Goal: Transaction & Acquisition: Purchase product/service

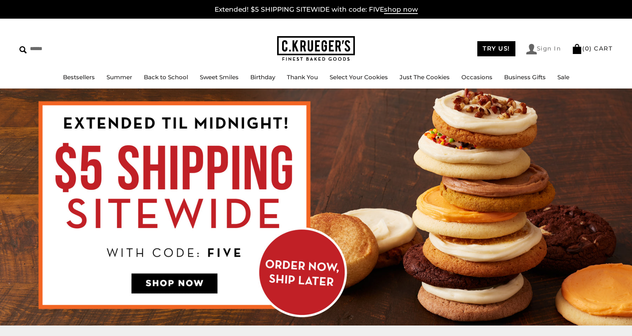
click at [545, 47] on link "Sign In" at bounding box center [544, 49] width 35 height 11
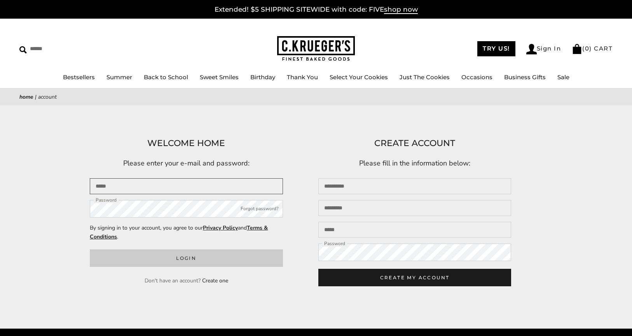
type input "**********"
click at [180, 258] on button "Login" at bounding box center [186, 259] width 193 height 18
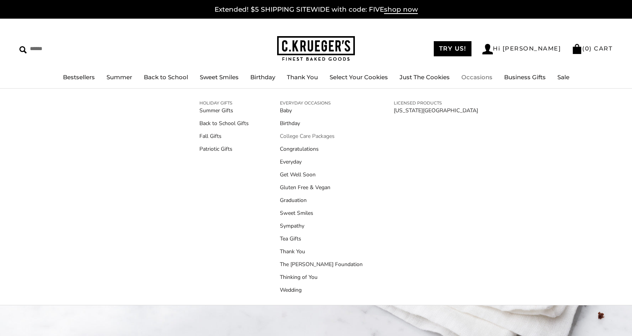
click at [306, 136] on link "College Care Packages" at bounding box center [321, 136] width 83 height 8
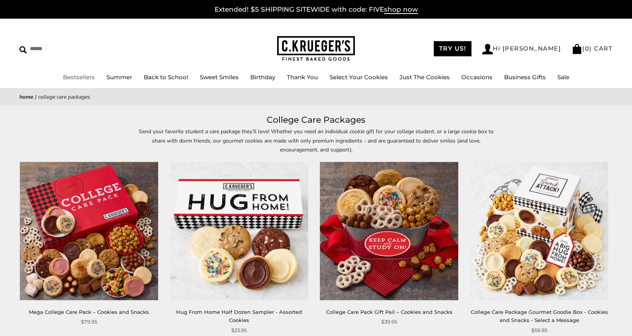
click at [82, 77] on link "Bestsellers" at bounding box center [79, 77] width 32 height 7
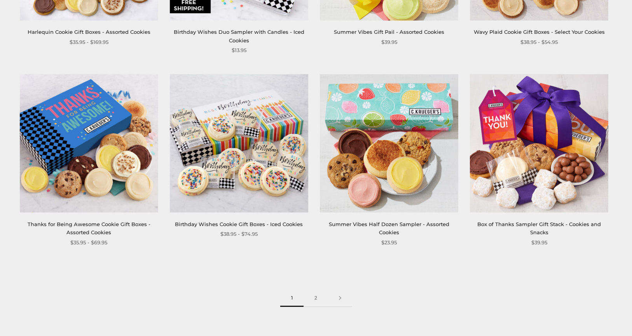
scroll to position [1167, 0]
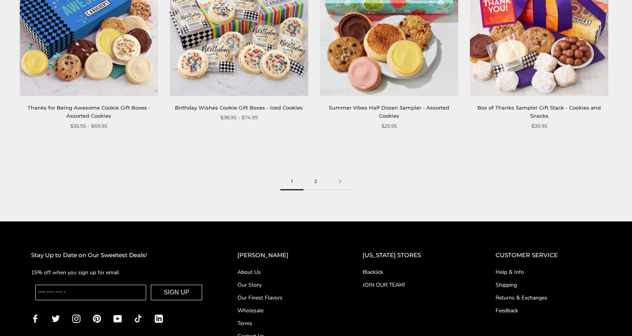
click at [317, 182] on link "2" at bounding box center [316, 182] width 25 height 18
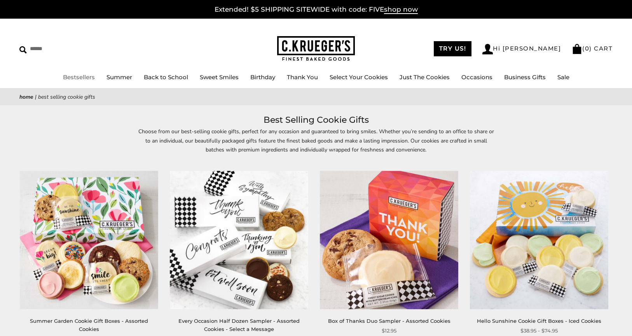
click at [74, 79] on link "Bestsellers" at bounding box center [79, 77] width 32 height 7
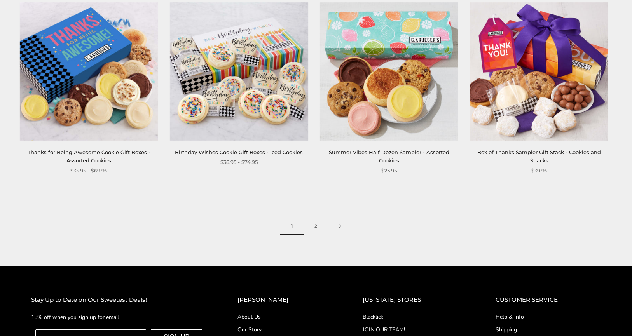
scroll to position [1143, 0]
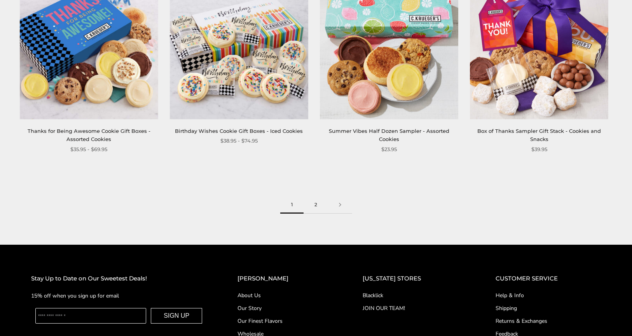
click at [313, 207] on link "2" at bounding box center [316, 205] width 25 height 18
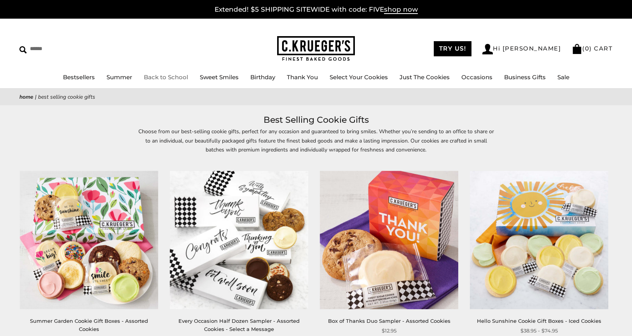
click at [165, 77] on link "Back to School" at bounding box center [166, 77] width 44 height 7
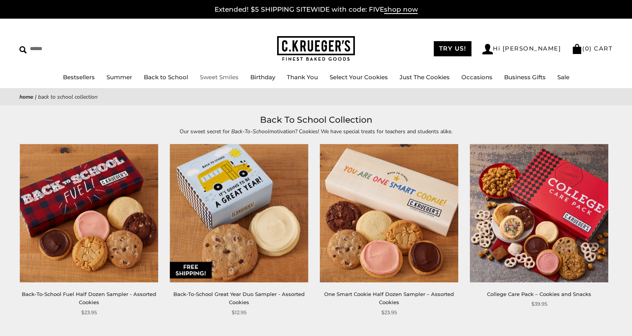
drag, startPoint x: 218, startPoint y: 75, endPoint x: 245, endPoint y: 105, distance: 40.2
click at [218, 75] on link "Sweet Smiles" at bounding box center [219, 77] width 39 height 7
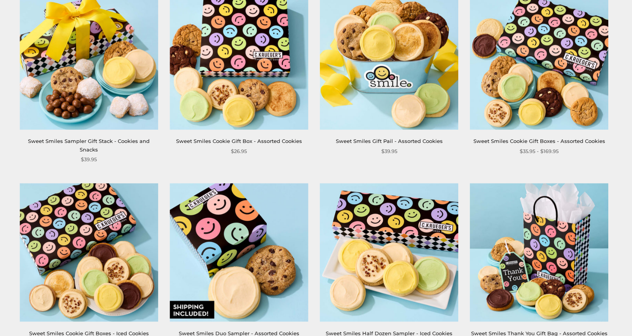
scroll to position [341, 0]
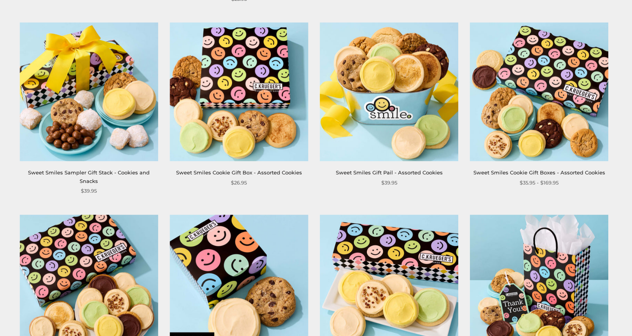
click at [377, 170] on link "Sweet Smiles Gift Pail - Assorted Cookies" at bounding box center [389, 173] width 107 height 6
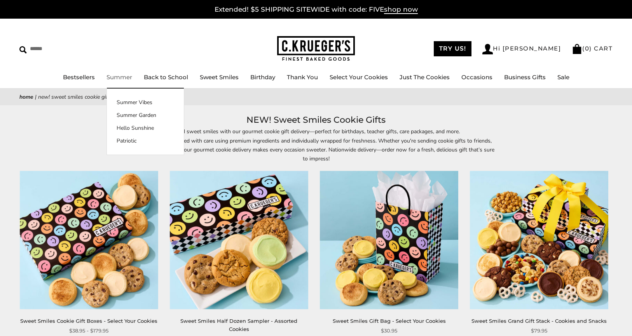
click at [122, 76] on link "Summer" at bounding box center [120, 77] width 26 height 7
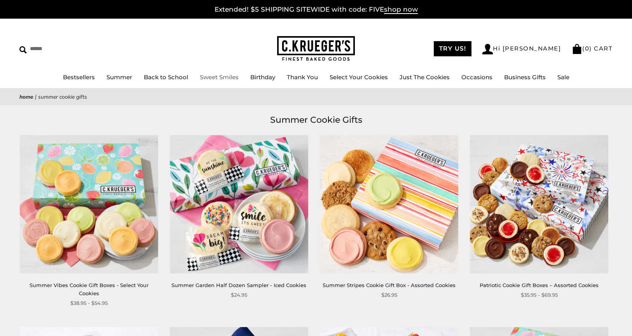
click at [212, 77] on link "Sweet Smiles" at bounding box center [219, 77] width 39 height 7
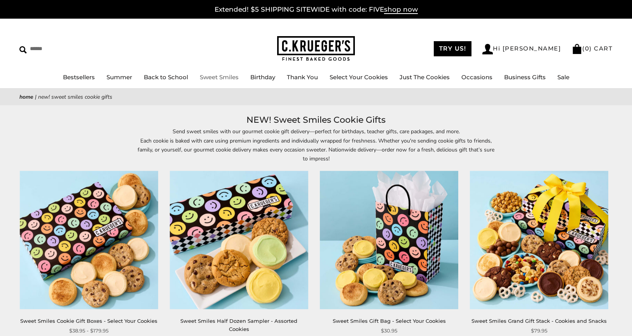
click at [220, 77] on link "Sweet Smiles" at bounding box center [219, 77] width 39 height 7
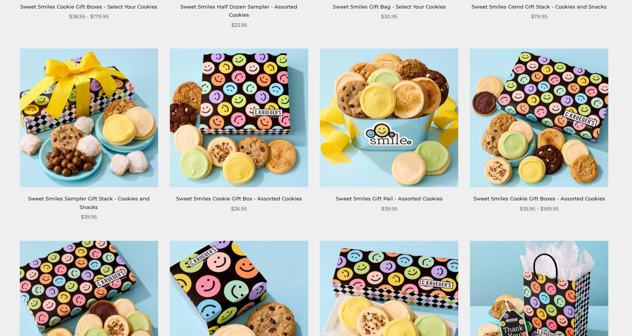
scroll to position [311, 0]
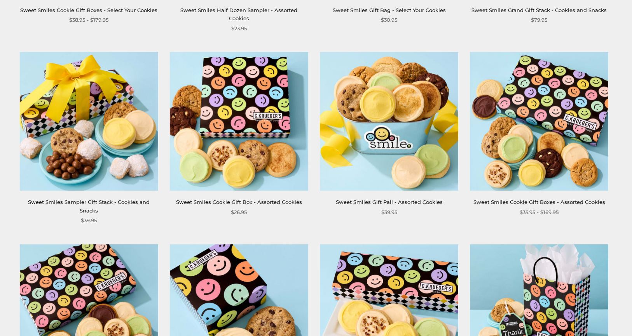
click at [378, 199] on link "Sweet Smiles Gift Pail - Assorted Cookies" at bounding box center [389, 202] width 107 height 6
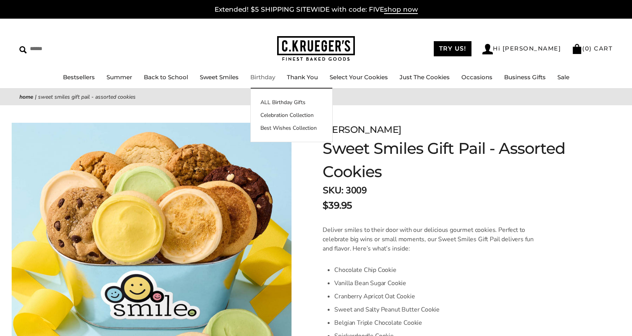
click at [258, 77] on link "Birthday" at bounding box center [262, 77] width 25 height 7
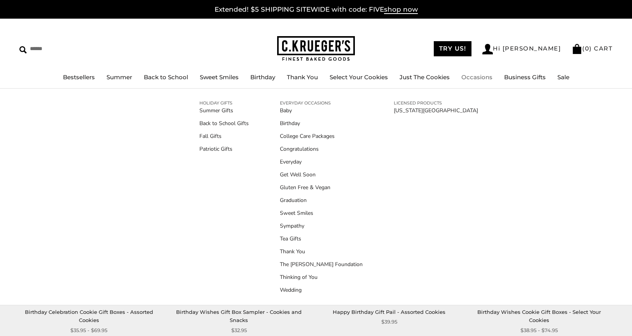
click at [474, 77] on link "Occasions" at bounding box center [477, 77] width 31 height 7
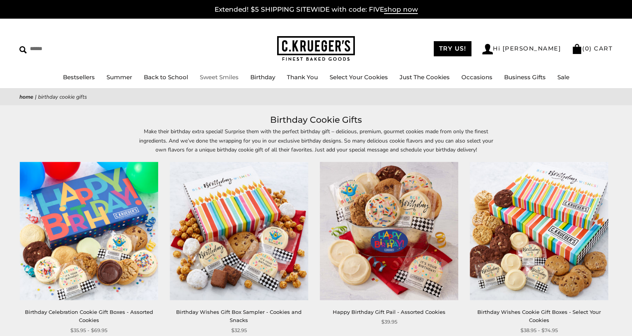
click at [214, 78] on link "Sweet Smiles" at bounding box center [219, 77] width 39 height 7
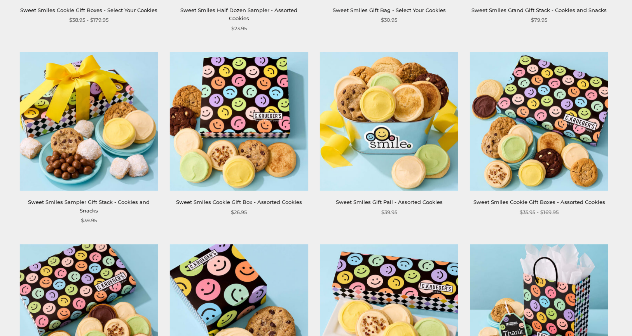
scroll to position [350, 0]
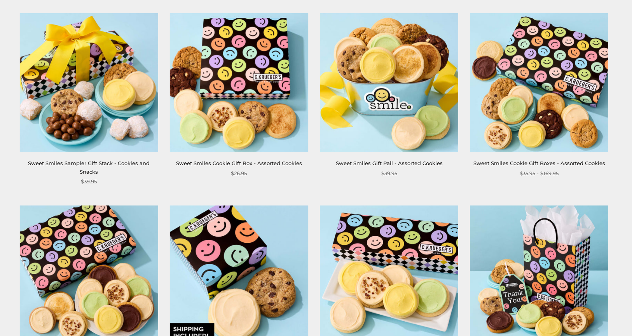
click at [367, 160] on link "Sweet Smiles Gift Pail - Assorted Cookies" at bounding box center [389, 163] width 107 height 6
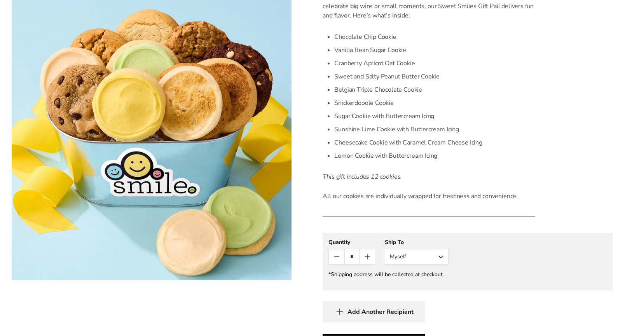
click at [440, 257] on button "Myself" at bounding box center [417, 257] width 64 height 16
click at [422, 285] on button "Other Recipient" at bounding box center [416, 286] width 63 height 14
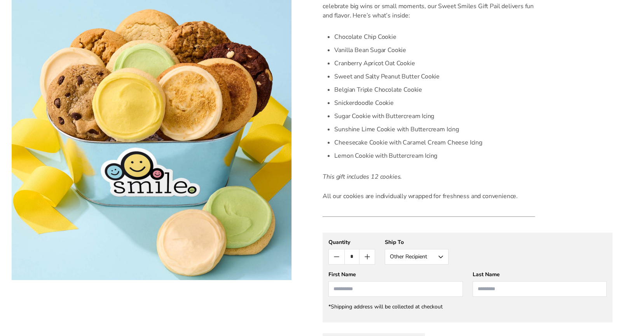
scroll to position [350, 0]
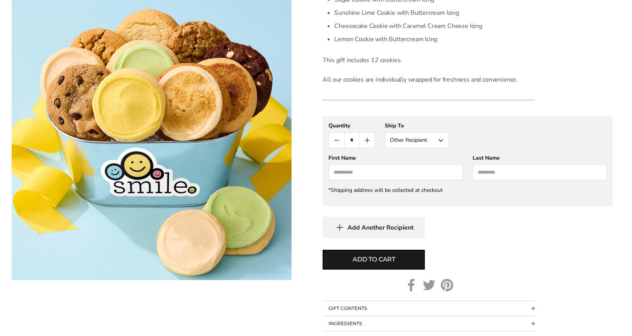
click at [394, 171] on input "First Name" at bounding box center [396, 173] width 134 height 16
type input "********"
type input "*"
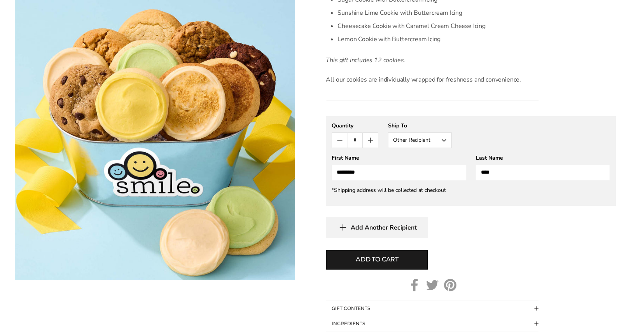
scroll to position [389, 0]
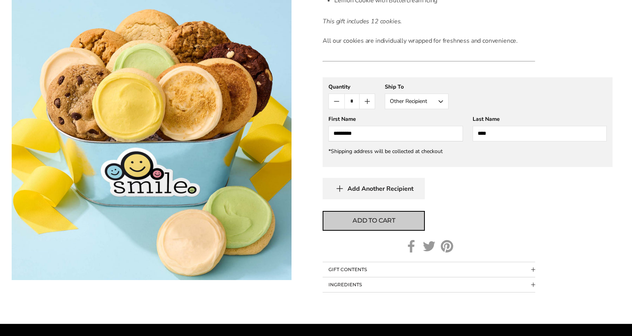
type input "****"
click at [374, 222] on span "Add to cart" at bounding box center [374, 220] width 43 height 9
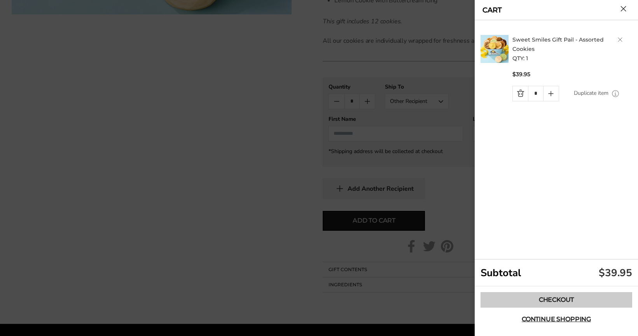
click at [555, 301] on link "Checkout" at bounding box center [557, 300] width 152 height 16
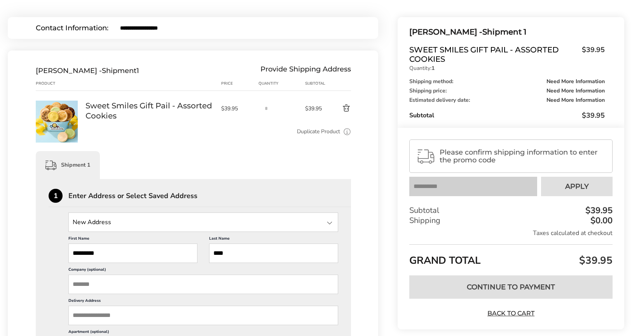
scroll to position [117, 0]
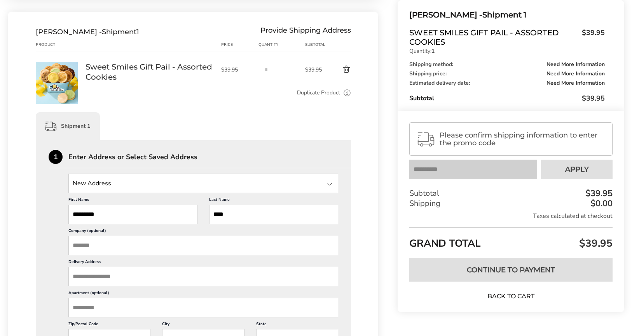
click at [328, 184] on div at bounding box center [329, 184] width 9 height 9
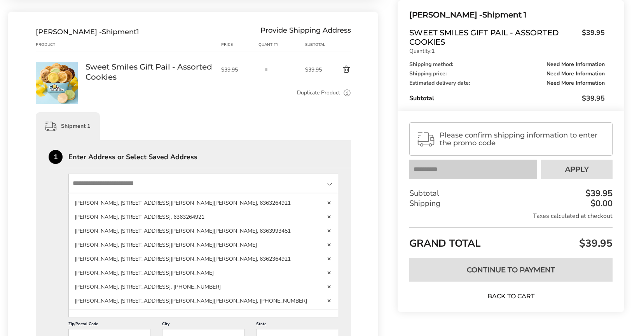
scroll to position [190, 0]
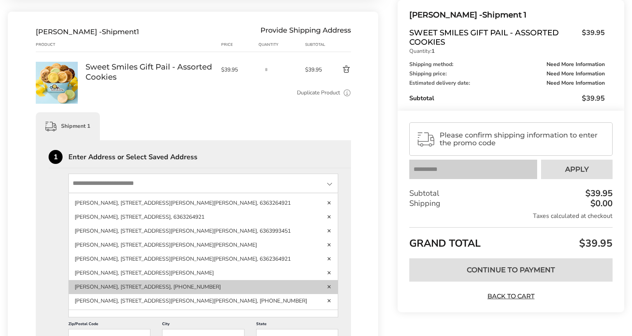
click at [235, 294] on li "Adrianna Lupo, 20 N Grand Blvd, MSC # 02110, Saint Louis, MO, 63103-2005, Unite…" at bounding box center [203, 301] width 269 height 14
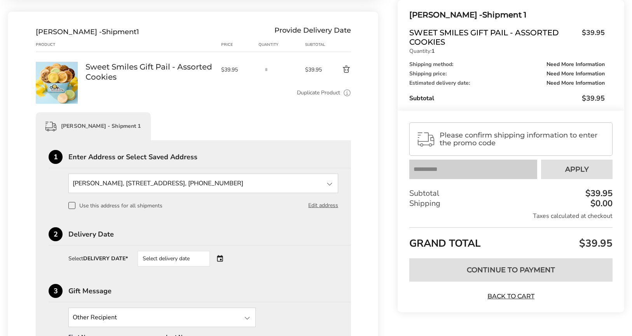
click at [187, 260] on div "Select delivery date" at bounding box center [174, 259] width 72 height 16
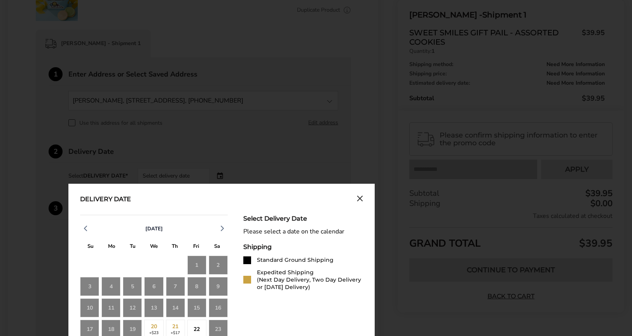
scroll to position [277, 0]
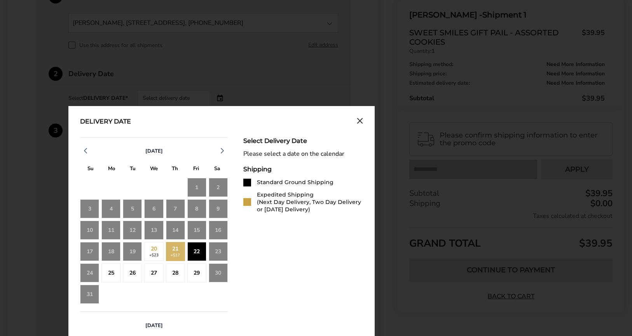
click at [194, 251] on div "22" at bounding box center [196, 251] width 19 height 19
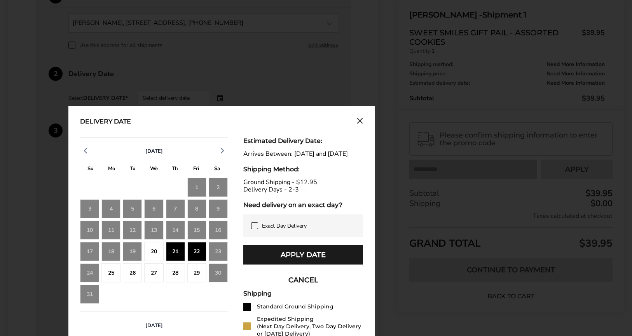
scroll to position [316, 0]
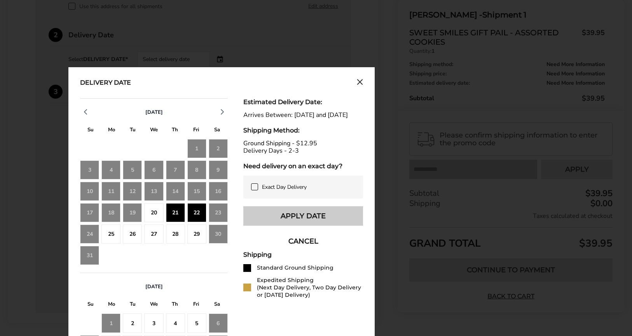
click at [285, 224] on button "Apply Date" at bounding box center [303, 216] width 120 height 19
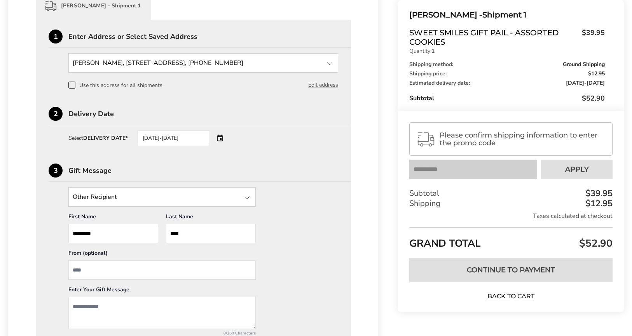
scroll to position [315, 0]
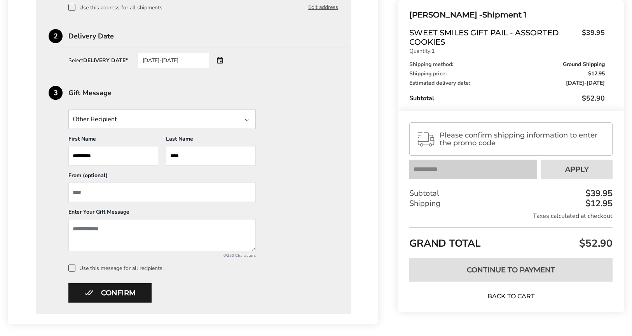
click at [96, 191] on input "From" at bounding box center [161, 192] width 187 height 19
type input "*"
type input "*********"
type textarea "*"
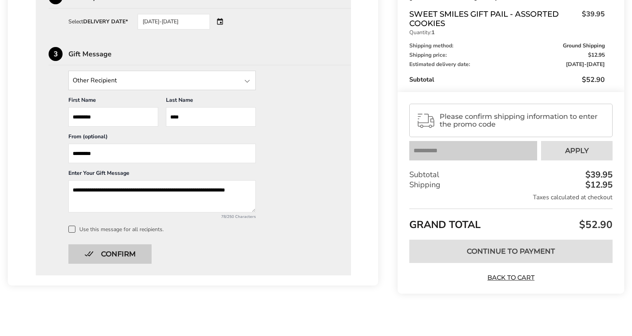
type textarea "**********"
click at [104, 253] on button "Confirm" at bounding box center [109, 254] width 83 height 19
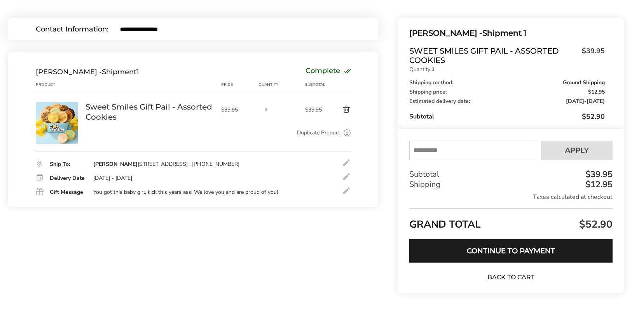
click at [446, 152] on input "text" at bounding box center [474, 150] width 128 height 19
type input "****"
click at [572, 152] on span "Apply" at bounding box center [577, 150] width 24 height 7
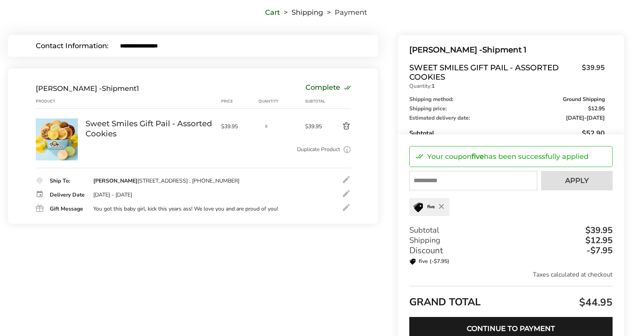
scroll to position [99, 0]
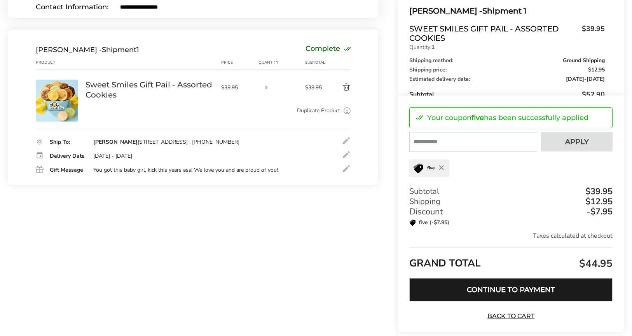
click at [507, 294] on button "Continue to Payment" at bounding box center [511, 289] width 203 height 23
